Goal: Task Accomplishment & Management: Use online tool/utility

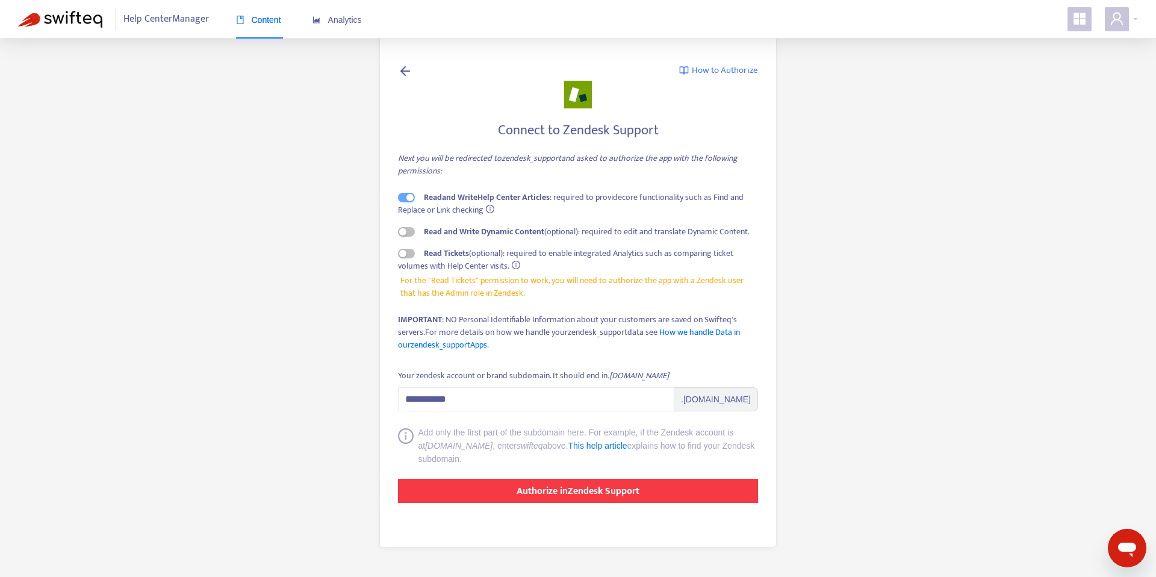
click at [627, 502] on button "Authorize in Zendesk Support" at bounding box center [578, 491] width 360 height 24
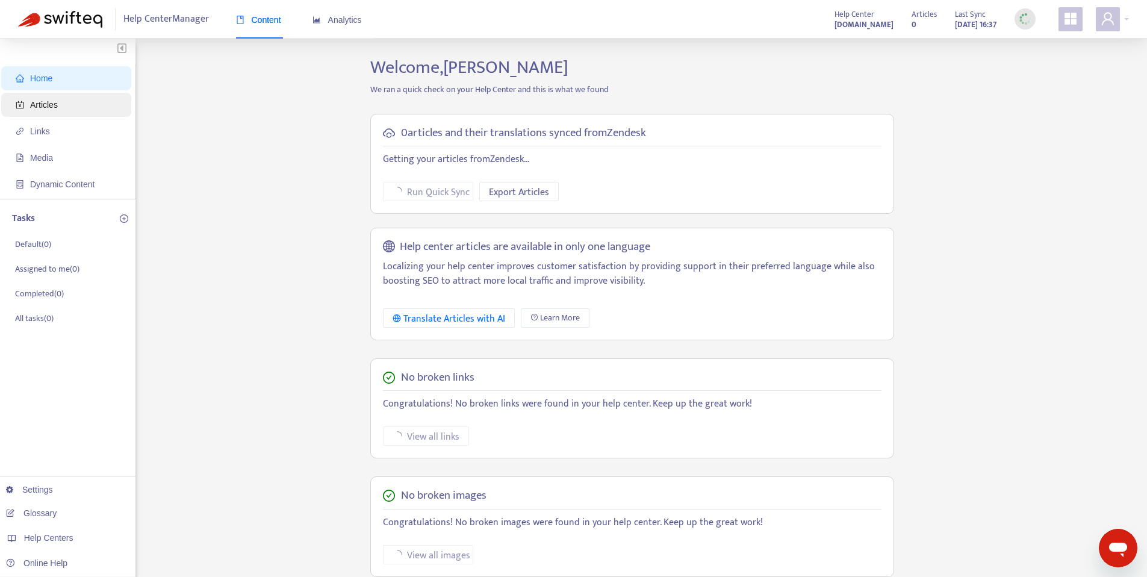
click at [79, 114] on span "Articles" at bounding box center [69, 105] width 106 height 24
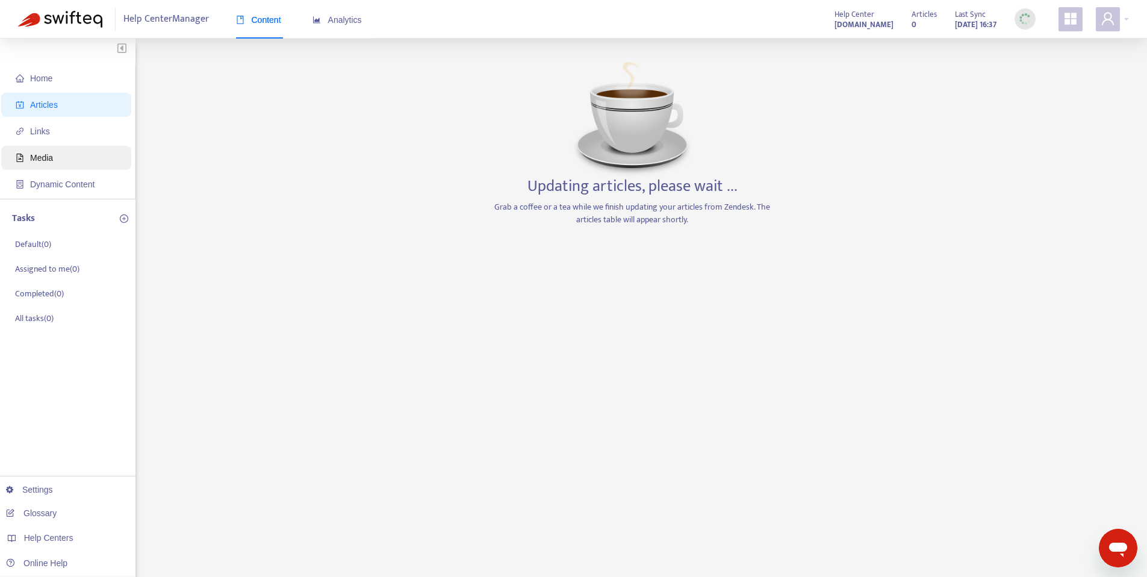
click at [78, 146] on span "Media" at bounding box center [69, 158] width 106 height 24
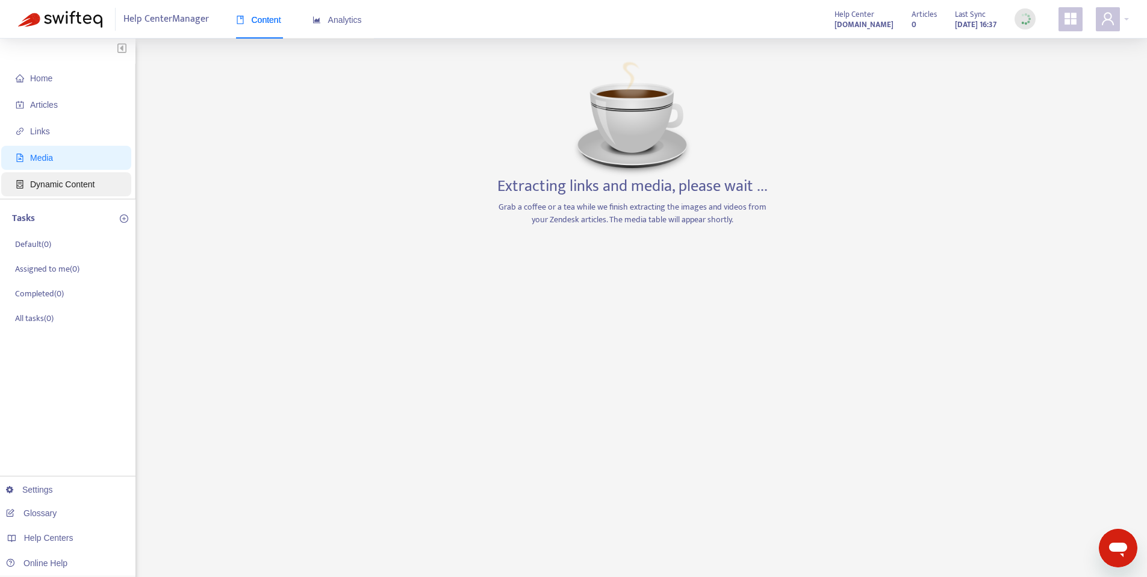
click at [79, 184] on span "Dynamic Content" at bounding box center [62, 184] width 64 height 10
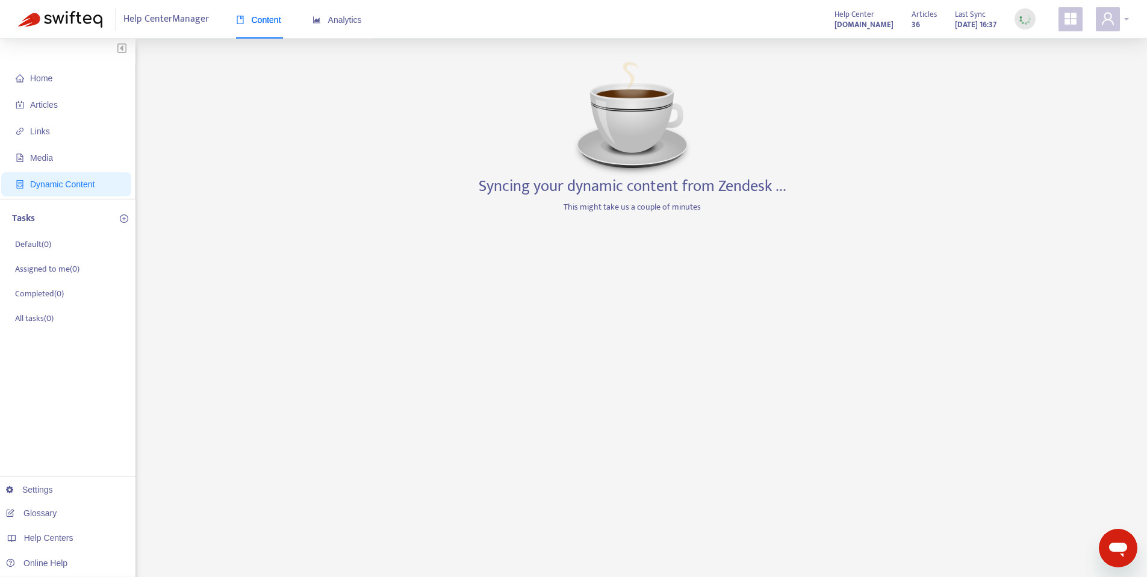
click at [1126, 26] on div at bounding box center [1112, 19] width 33 height 24
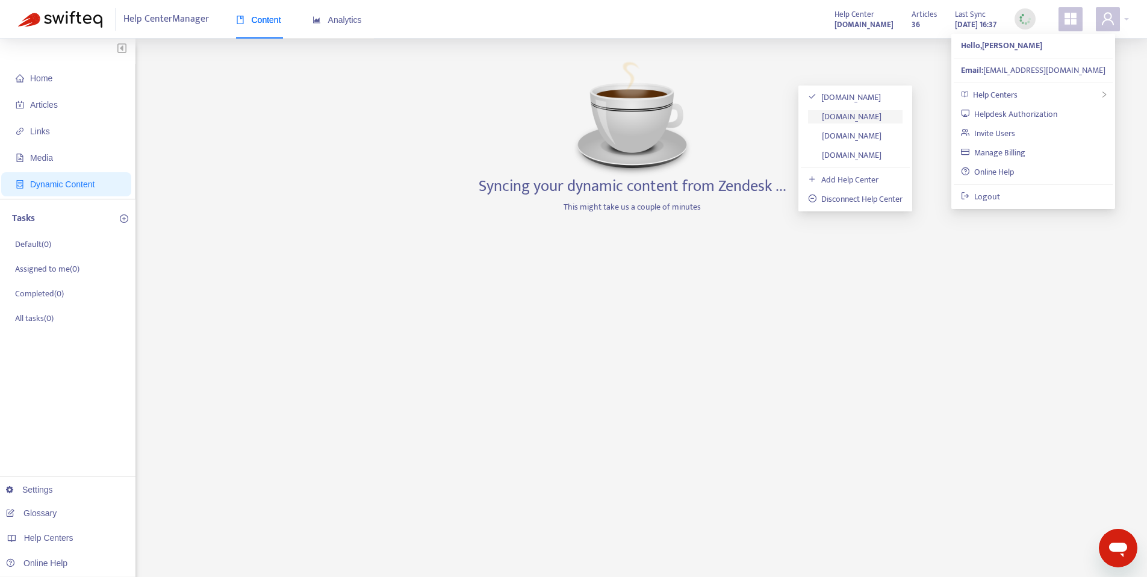
click at [882, 120] on link "[DOMAIN_NAME]" at bounding box center [844, 117] width 73 height 14
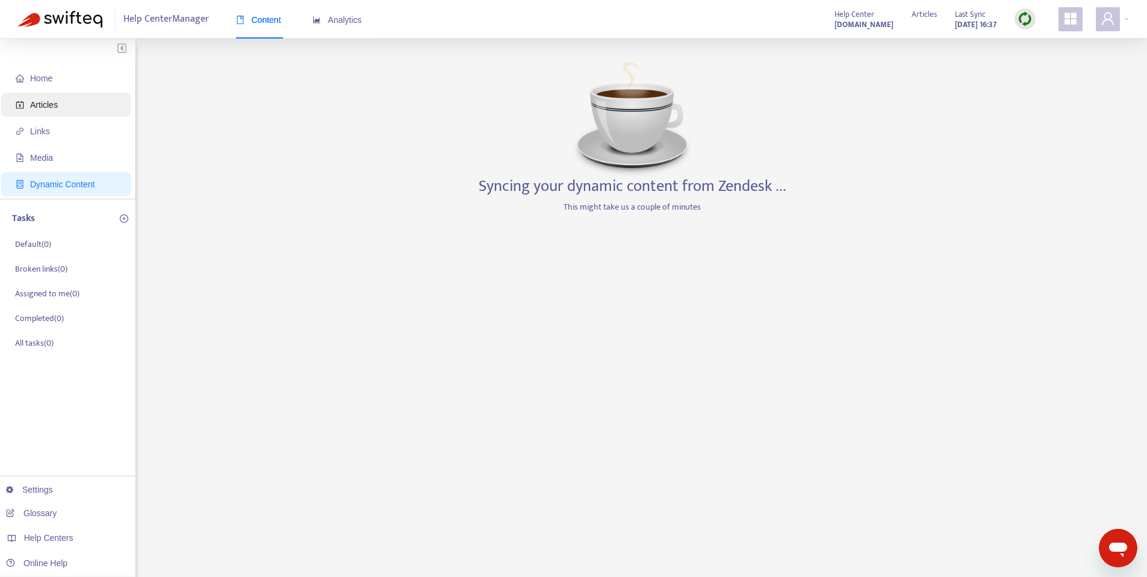
scroll to position [13, 0]
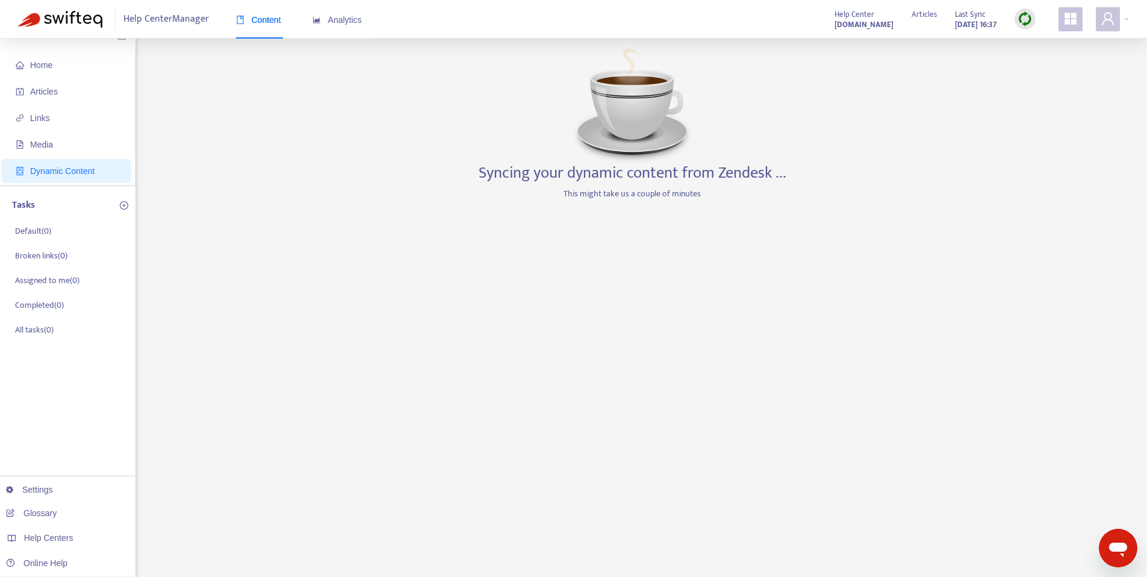
click at [63, 77] on ul "Home Articles Links Media Dynamic Content" at bounding box center [67, 118] width 135 height 135
click at [58, 85] on span "Articles" at bounding box center [69, 91] width 106 height 24
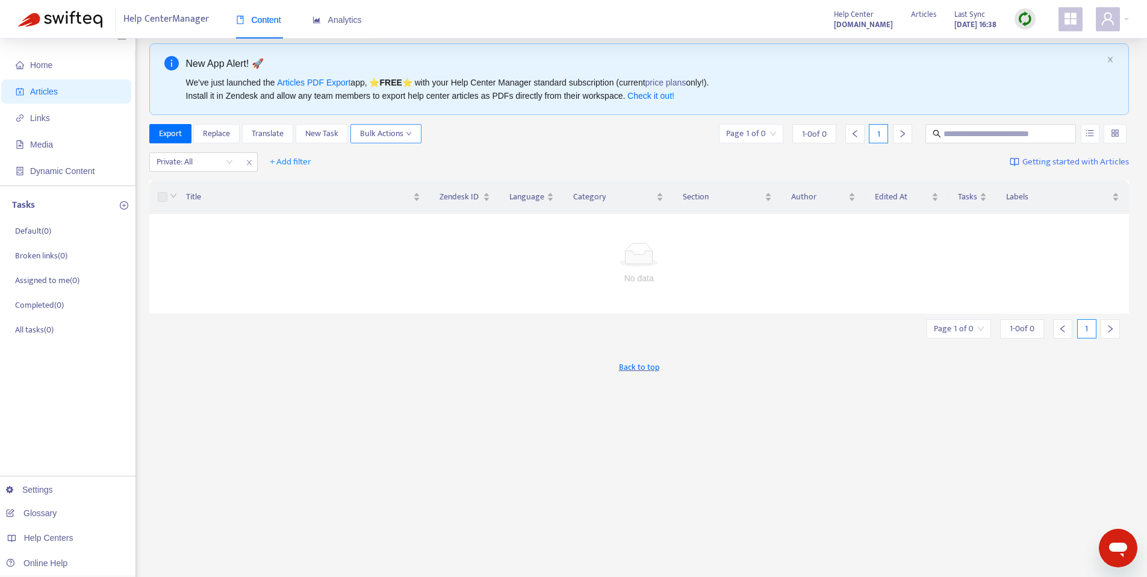
click at [398, 132] on span "Bulk Actions" at bounding box center [386, 133] width 52 height 13
click at [497, 132] on div "Export Replace Translate New Task Bulk Actions Page 1 of 0 1 - 0 of 0 1" at bounding box center [639, 133] width 980 height 19
click at [396, 135] on span "Bulk Actions" at bounding box center [386, 133] width 52 height 13
click at [509, 134] on div "Export Replace Translate New Task Bulk Actions Page 1 of 0 1 - 0 of 0 1" at bounding box center [639, 133] width 980 height 19
click at [74, 117] on span "Links" at bounding box center [69, 118] width 106 height 24
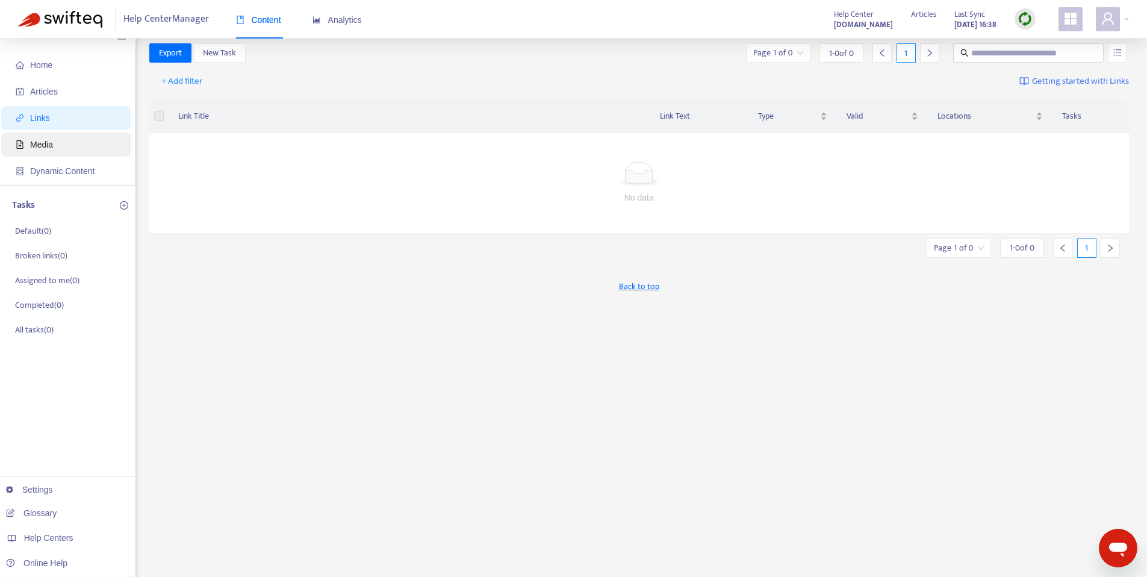
click at [73, 148] on span "Media" at bounding box center [69, 144] width 106 height 24
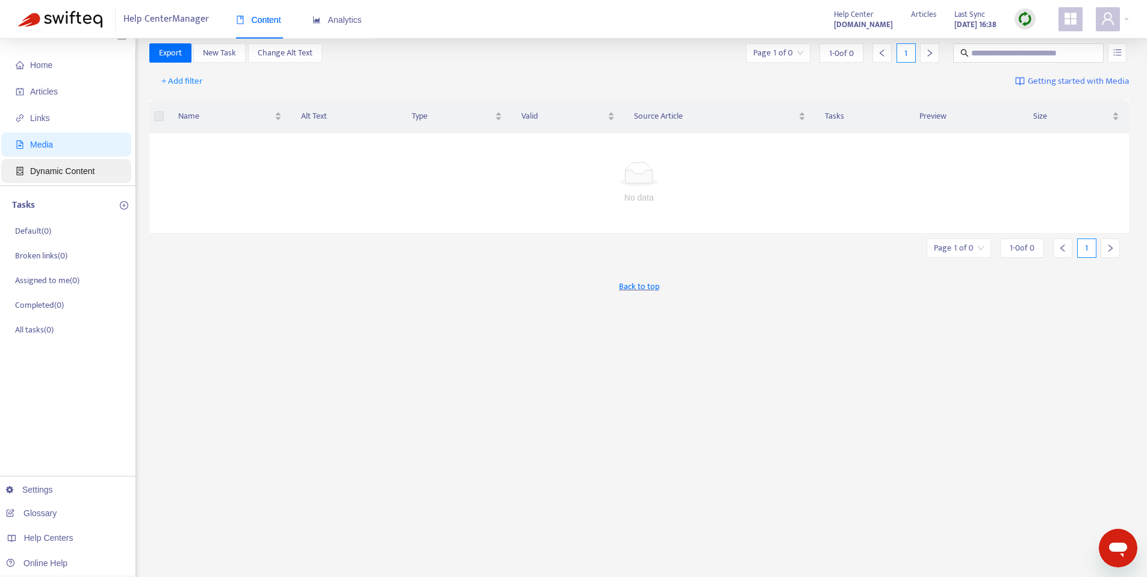
click at [74, 176] on span "Dynamic Content" at bounding box center [69, 171] width 106 height 24
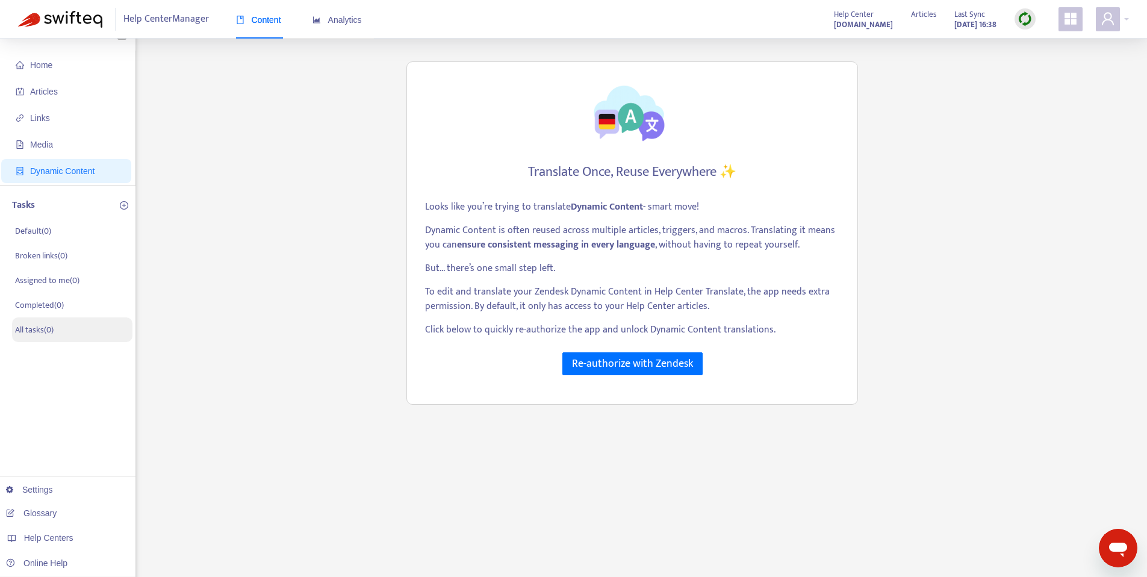
click at [51, 333] on p "All tasks ( 0 )" at bounding box center [34, 329] width 39 height 13
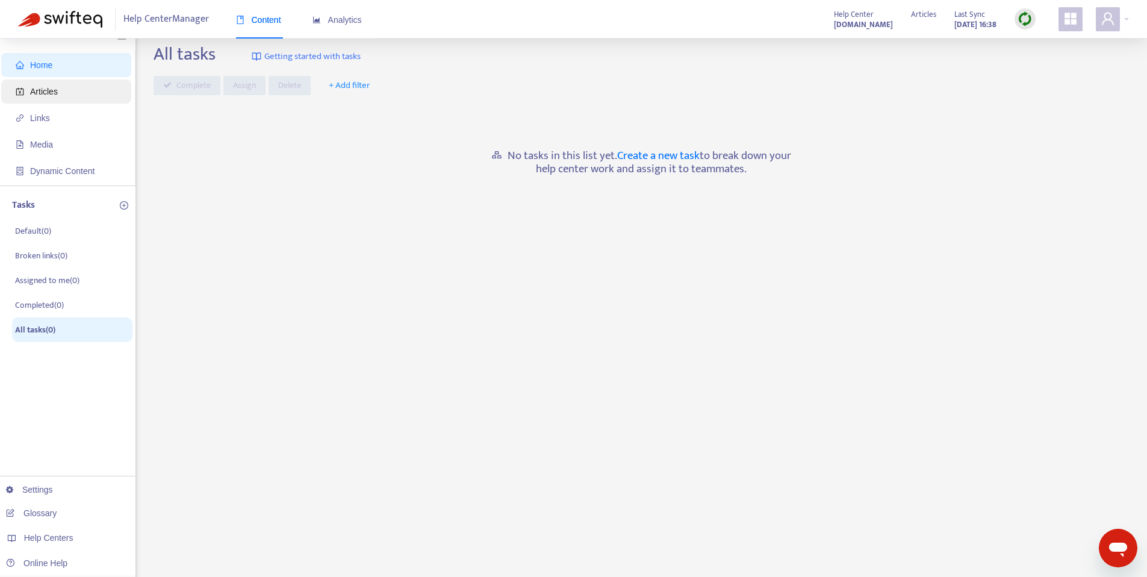
click at [47, 87] on span "Articles" at bounding box center [44, 92] width 28 height 10
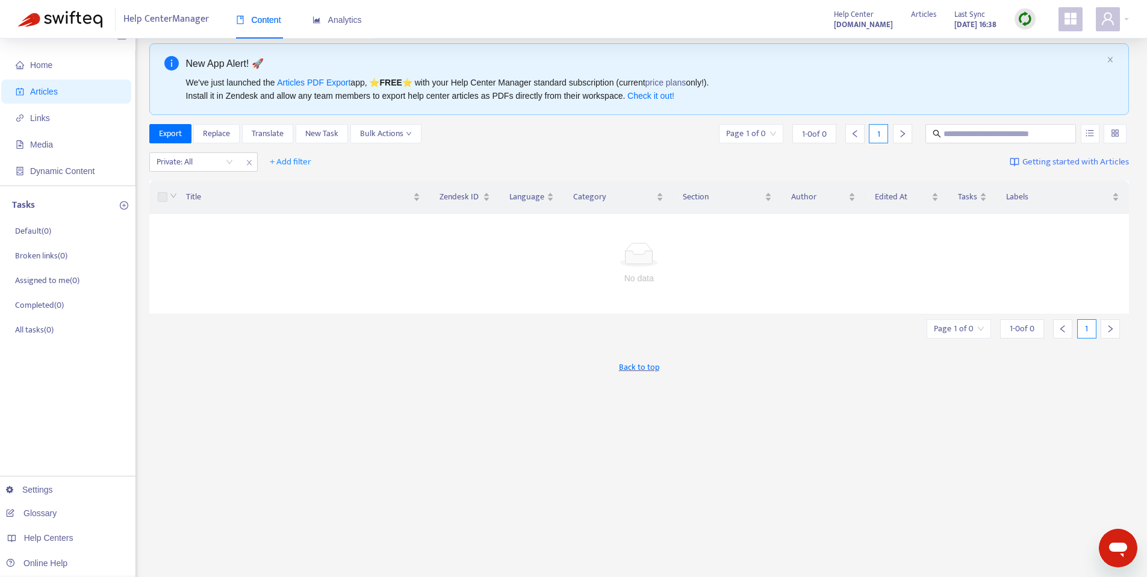
click at [1078, 164] on span "Getting started with Articles" at bounding box center [1075, 162] width 107 height 14
click at [1127, 17] on div at bounding box center [1112, 19] width 33 height 24
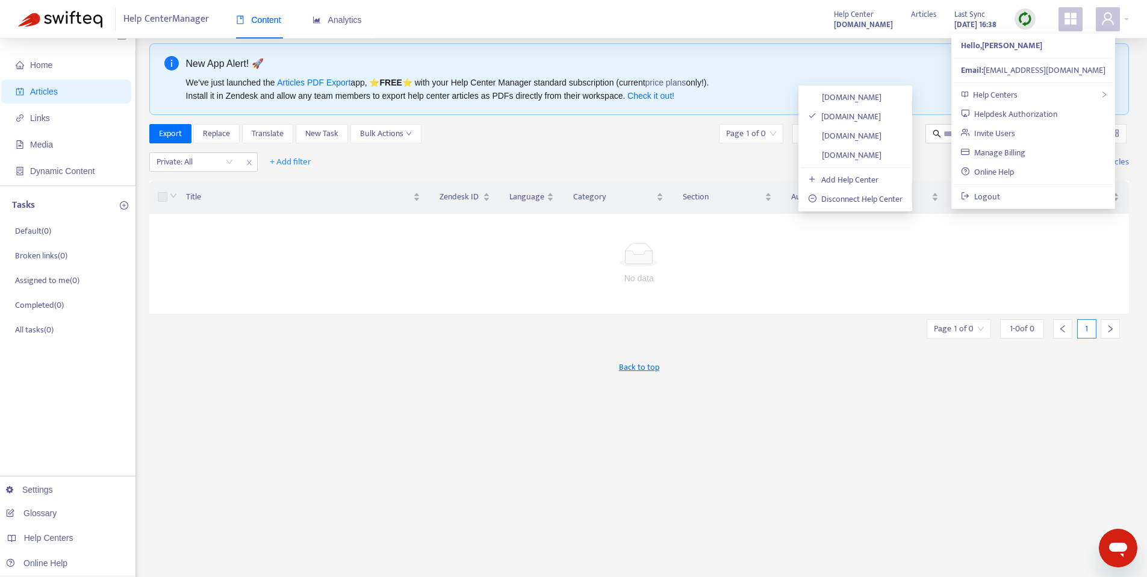
click at [548, 158] on div "Private: All + Add filter Getting started with Articles" at bounding box center [639, 162] width 980 height 28
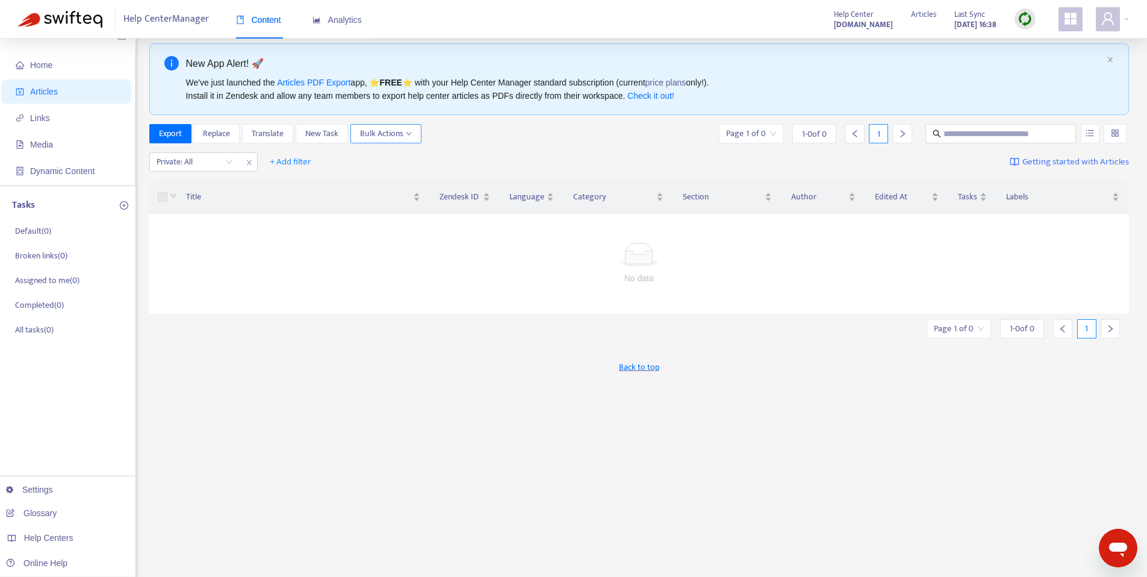
click at [382, 135] on span "Bulk Actions" at bounding box center [386, 133] width 52 height 13
click at [479, 130] on div "Export Replace Translate New Task Bulk Actions Page 1 of 0 1 - 0 of 0 1" at bounding box center [639, 133] width 980 height 19
click at [319, 136] on span "New Task" at bounding box center [321, 133] width 33 height 13
click at [162, 142] on button "Export" at bounding box center [170, 133] width 42 height 19
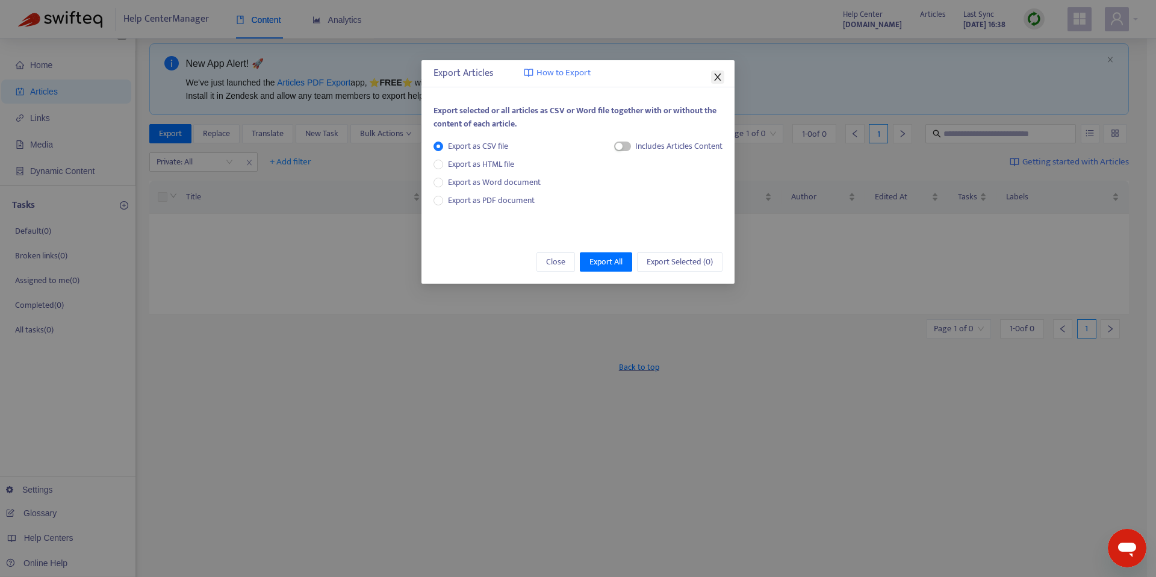
click at [711, 79] on span "Close" at bounding box center [717, 77] width 13 height 10
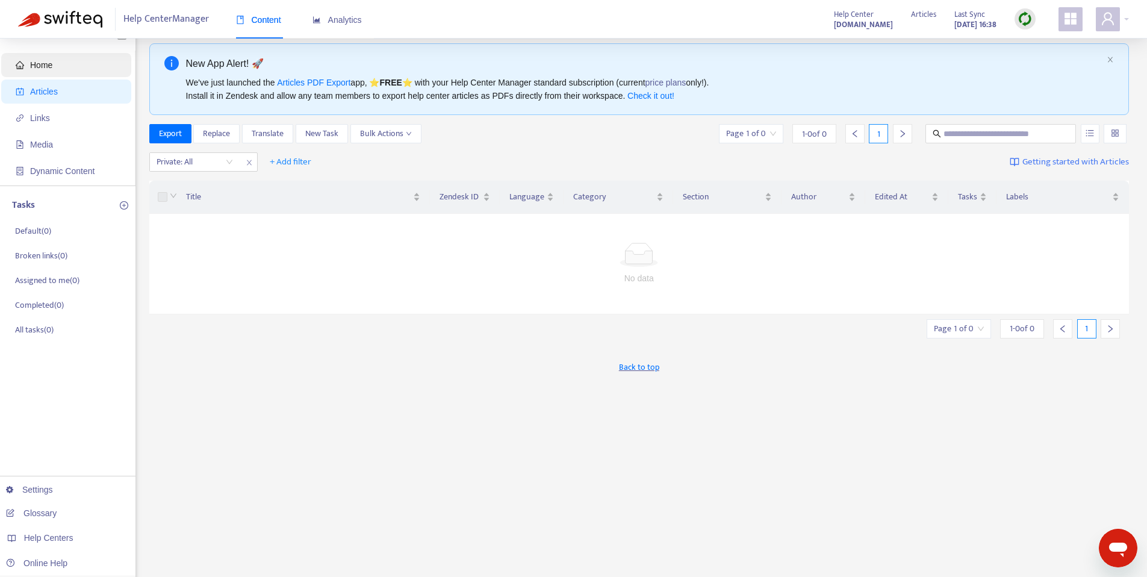
click at [78, 61] on span "Home" at bounding box center [69, 65] width 106 height 24
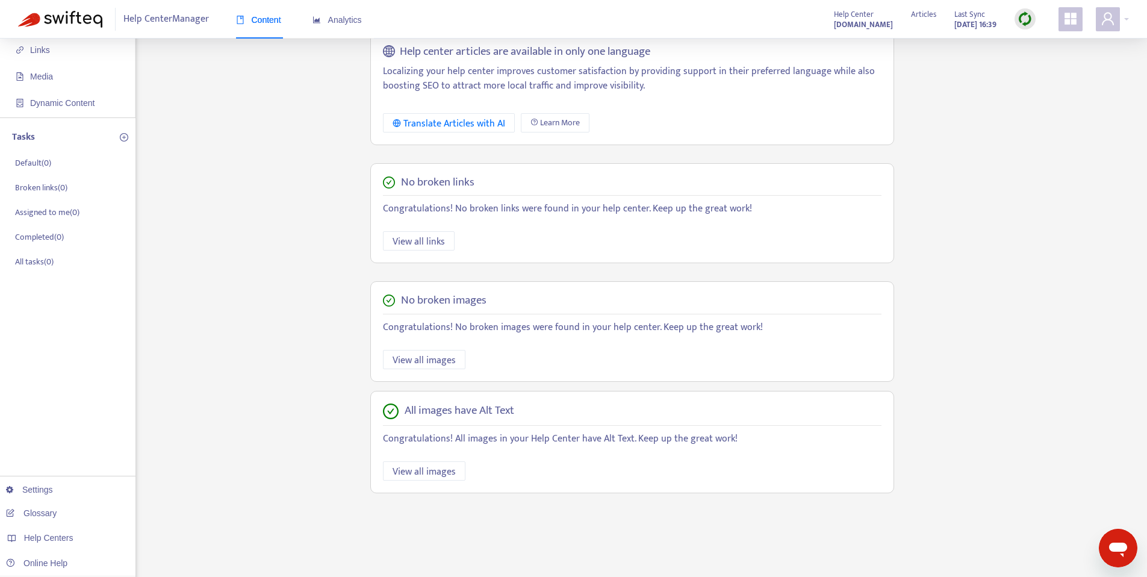
scroll to position [0, 0]
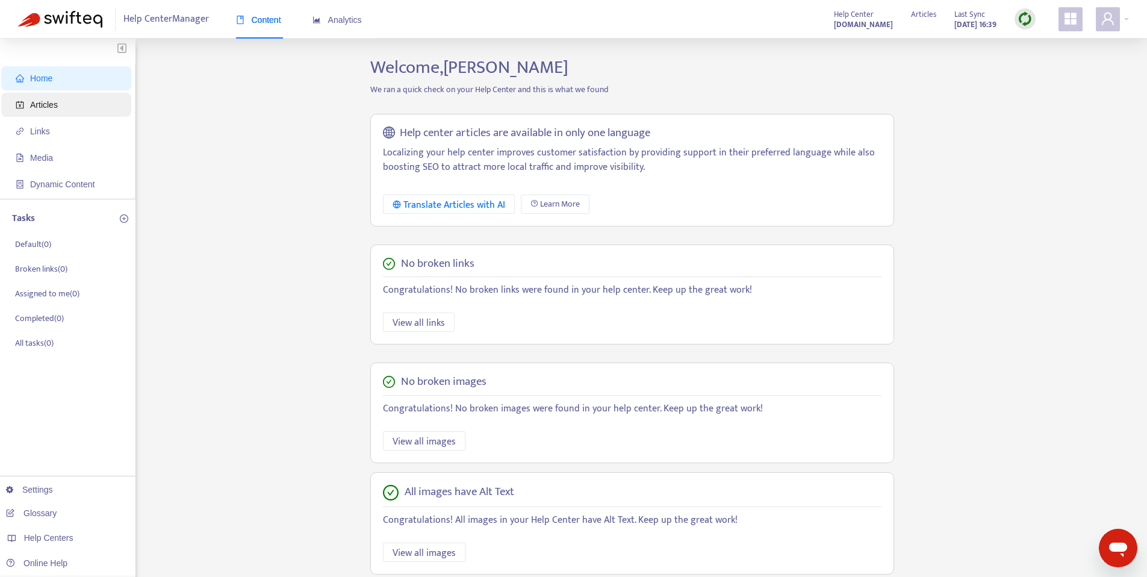
click at [52, 103] on span "Articles" at bounding box center [44, 105] width 28 height 10
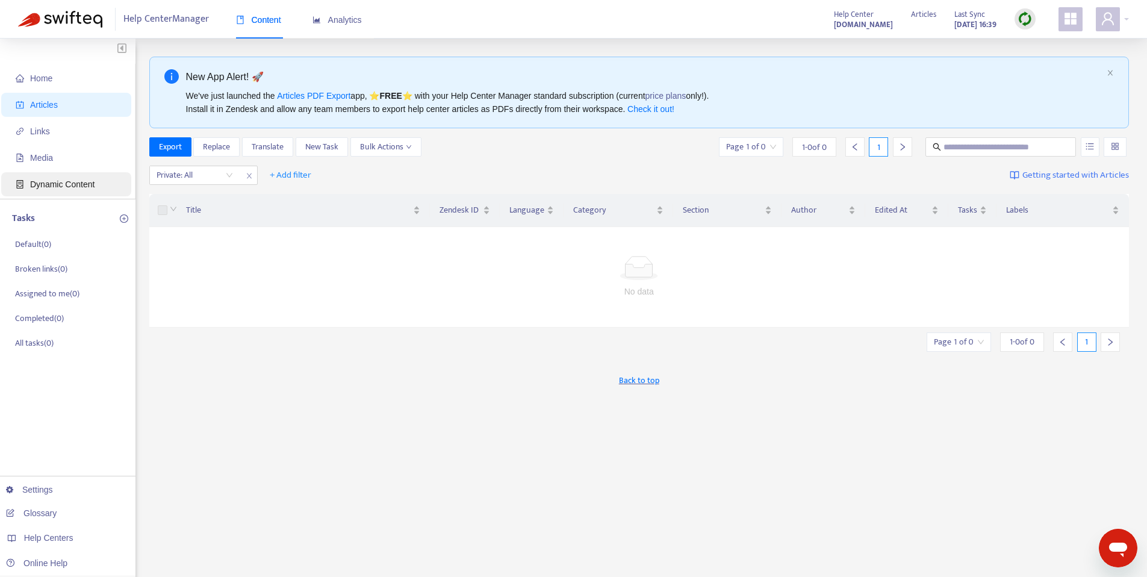
click at [67, 194] on span "Dynamic Content" at bounding box center [69, 184] width 106 height 24
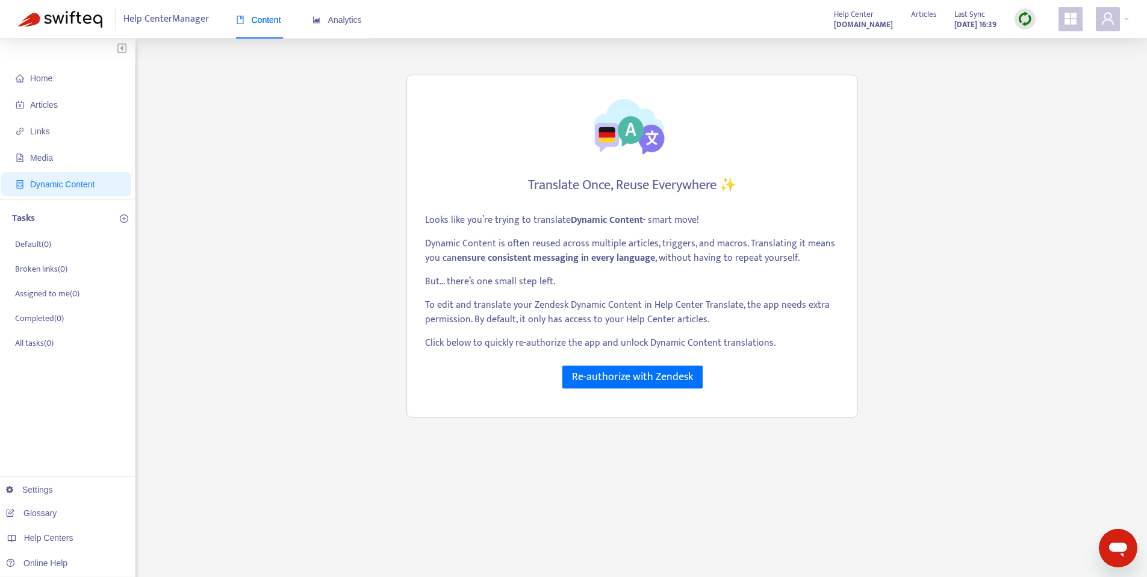
click at [75, 170] on ul "Home Articles Links Media Dynamic Content" at bounding box center [67, 131] width 135 height 135
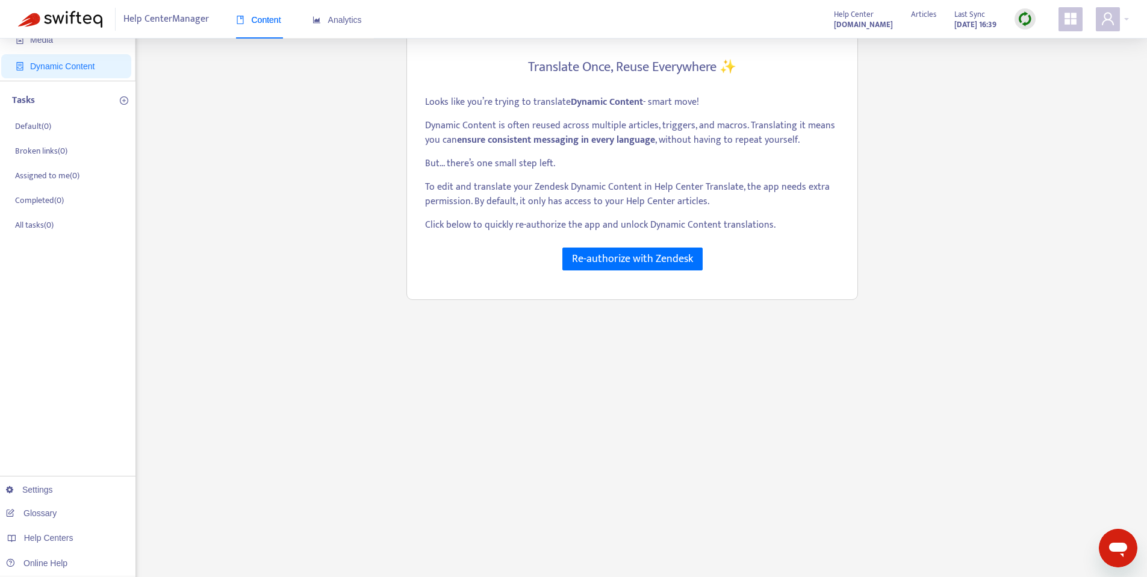
scroll to position [63, 0]
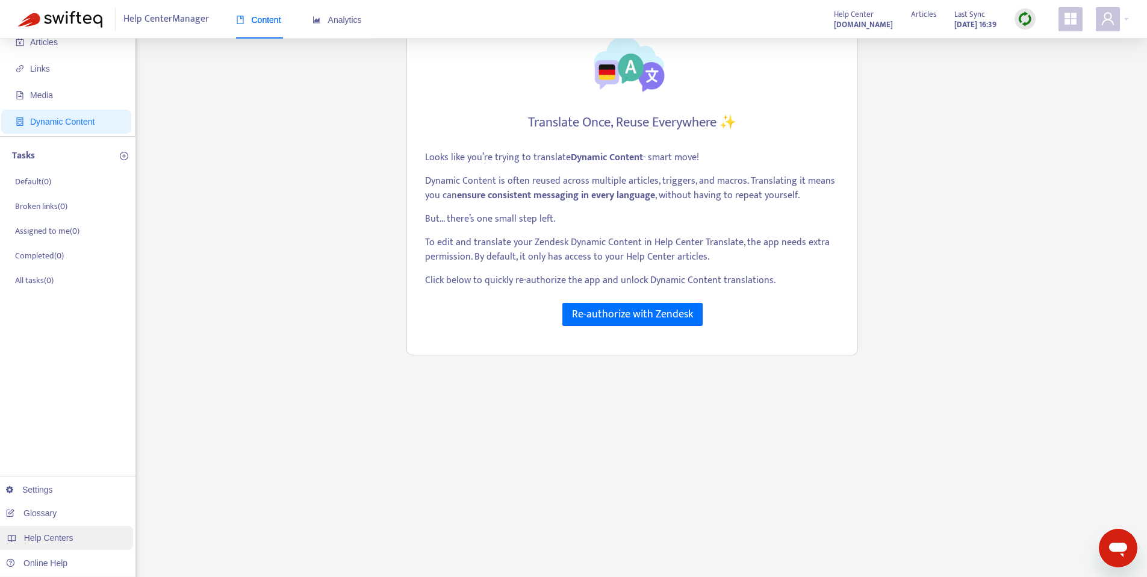
click at [86, 545] on div "Help Centers" at bounding box center [64, 538] width 137 height 24
click at [57, 509] on link "Glossary" at bounding box center [31, 513] width 51 height 10
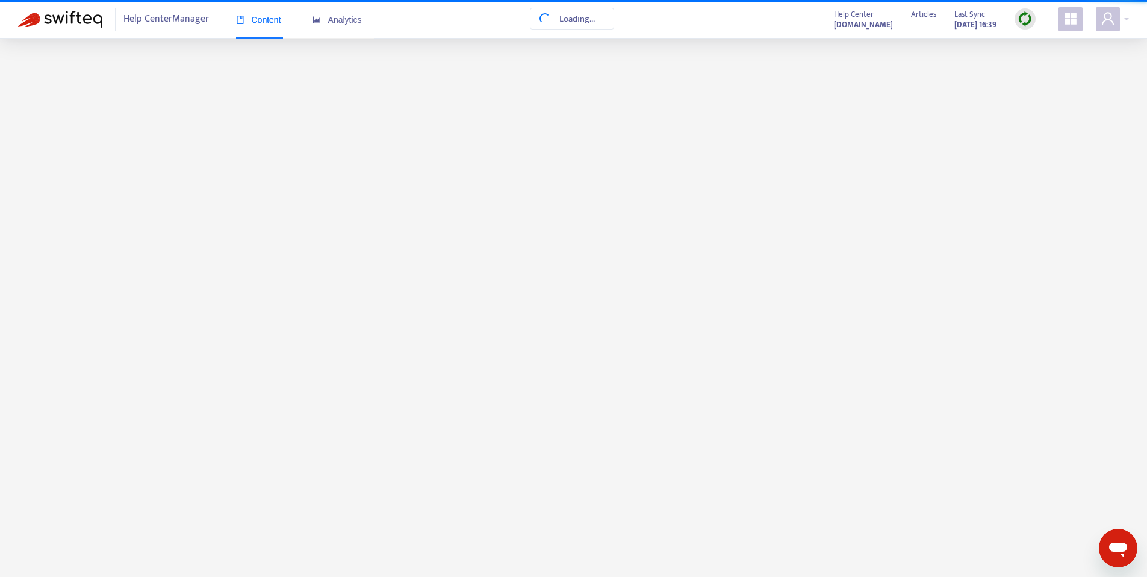
scroll to position [0, 0]
